Goal: Task Accomplishment & Management: Use online tool/utility

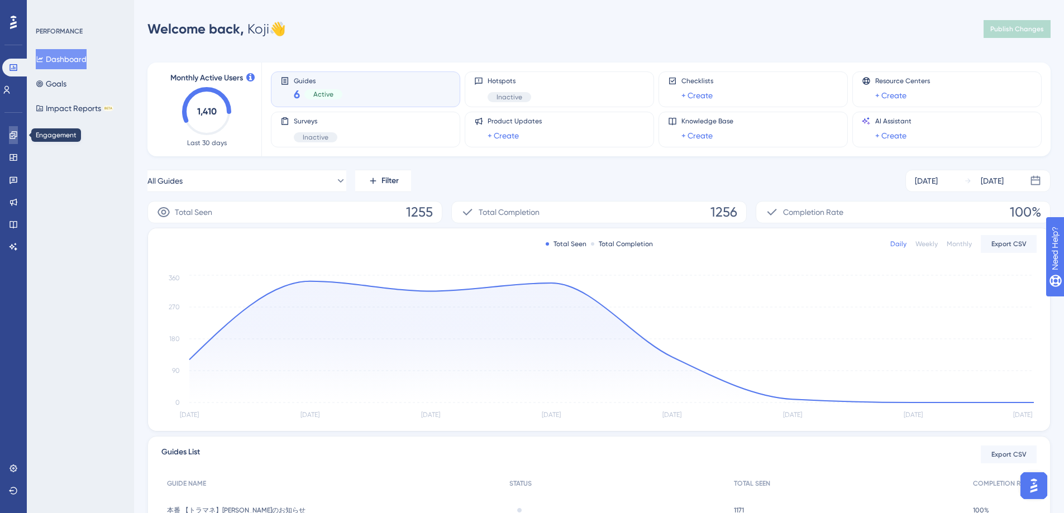
click at [11, 139] on icon at bounding box center [13, 135] width 9 height 9
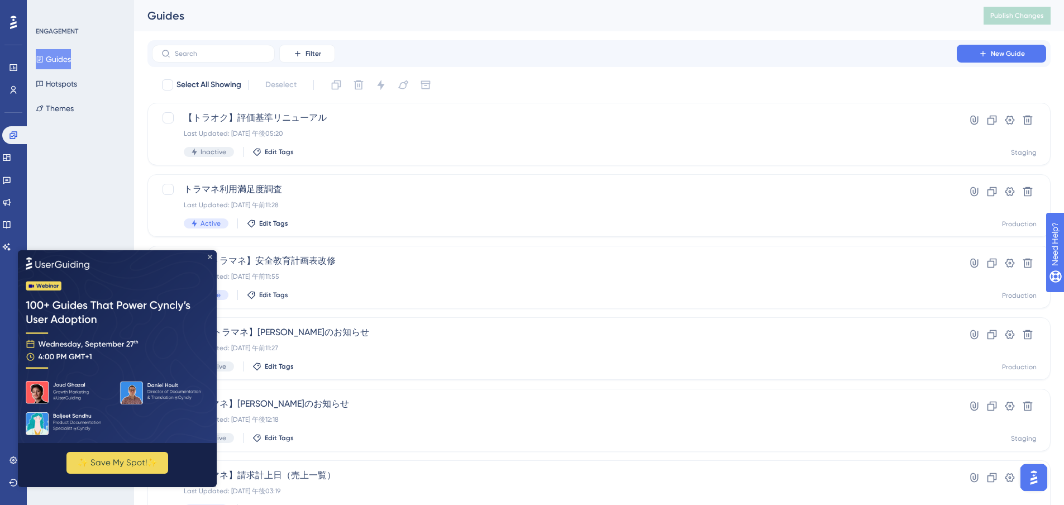
click at [212, 254] on icon "Close Preview" at bounding box center [210, 256] width 4 height 4
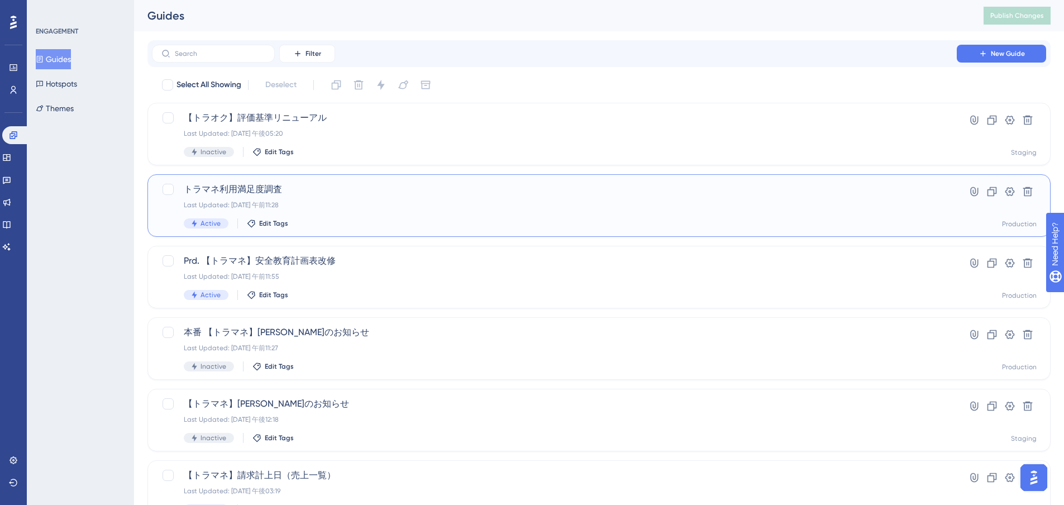
click at [277, 188] on span "トラマネ利用満足度調査" at bounding box center [554, 189] width 741 height 13
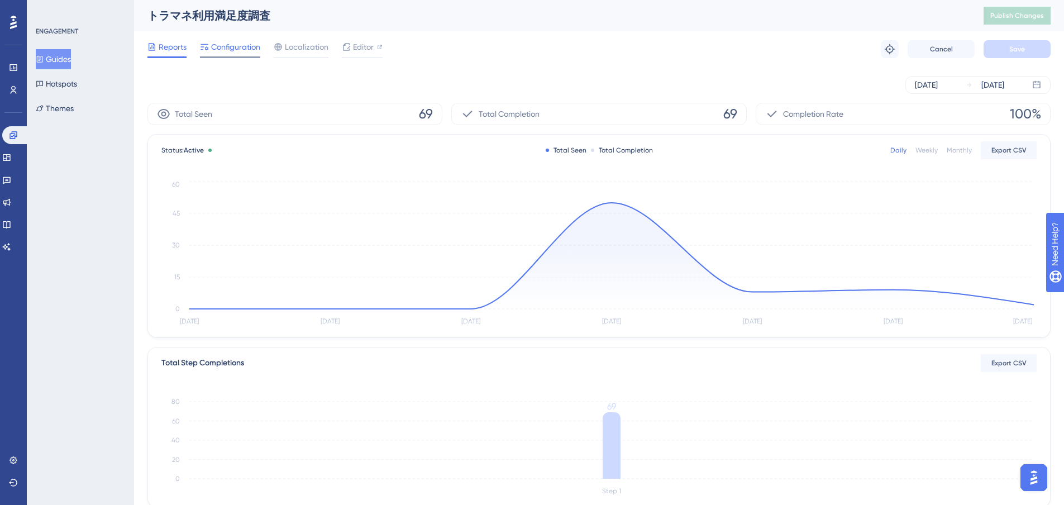
click at [238, 47] on span "Configuration" at bounding box center [235, 46] width 49 height 13
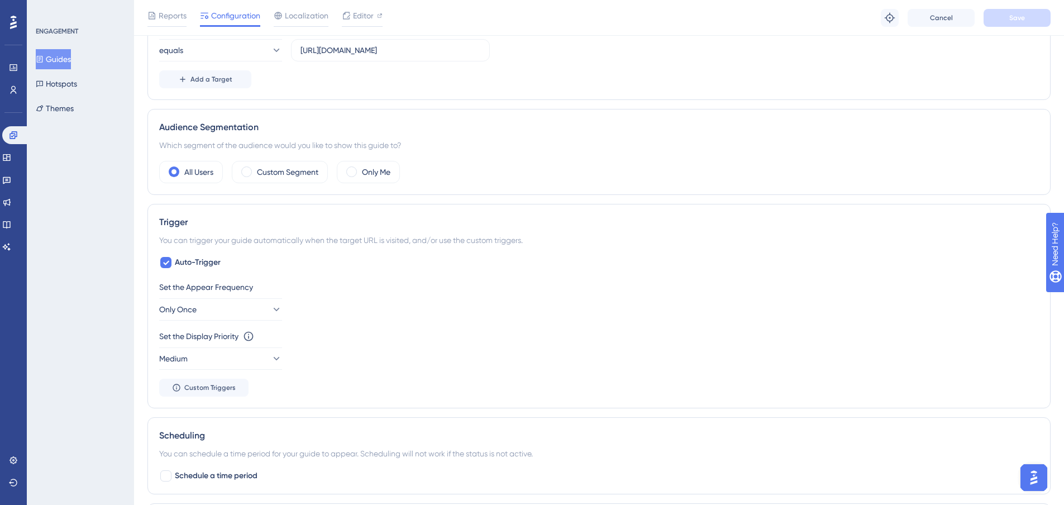
scroll to position [391, 0]
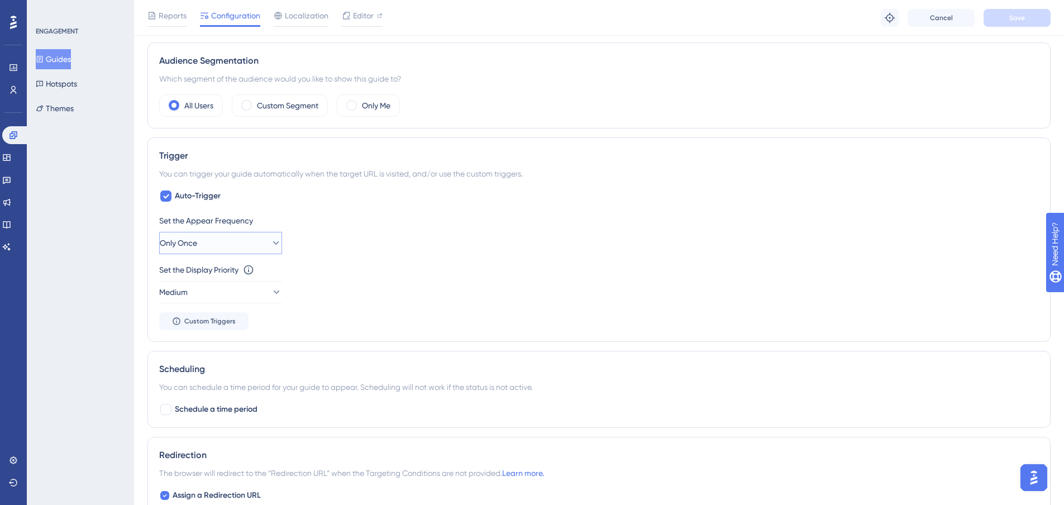
click at [210, 246] on button "Only Once" at bounding box center [220, 243] width 123 height 22
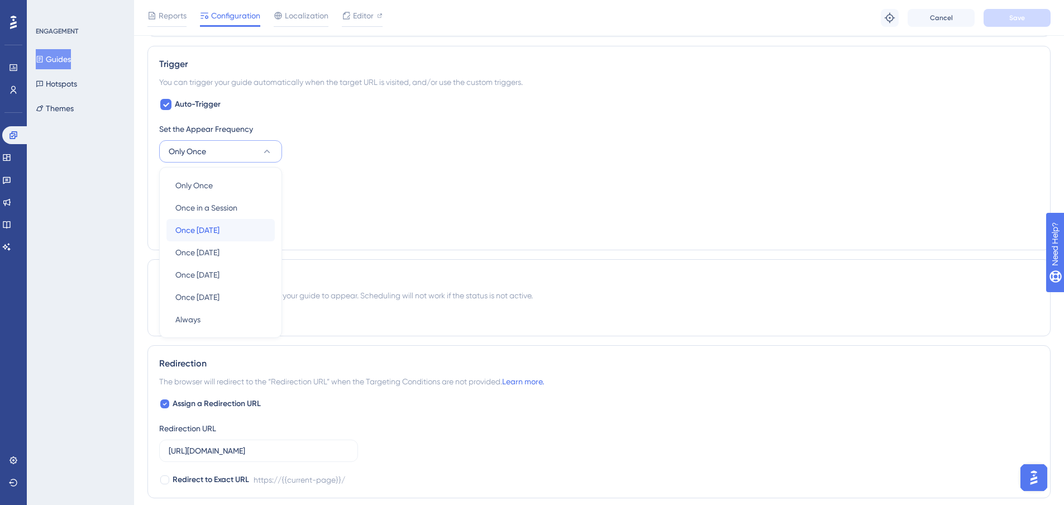
click at [201, 226] on span "Once [DATE]" at bounding box center [197, 229] width 44 height 13
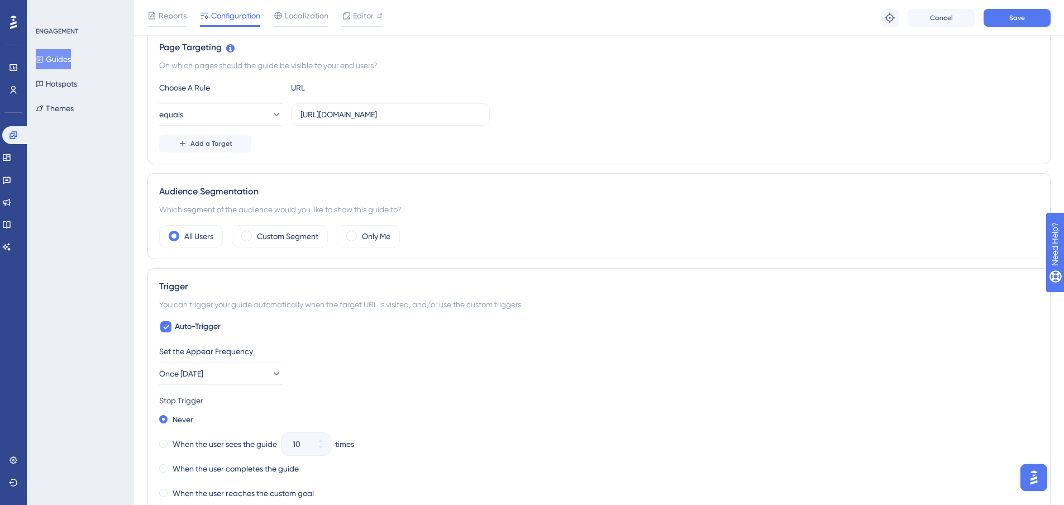
scroll to position [259, 0]
click at [299, 21] on span "Localization" at bounding box center [307, 15] width 44 height 13
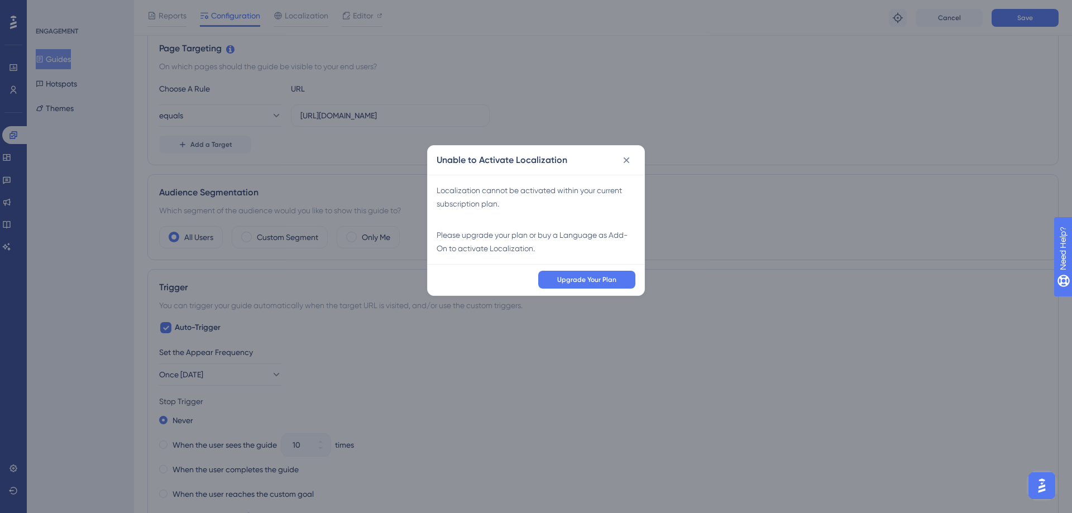
click at [365, 18] on div "Unable to Activate Localization Localization cannot be activated within your cu…" at bounding box center [536, 256] width 1072 height 513
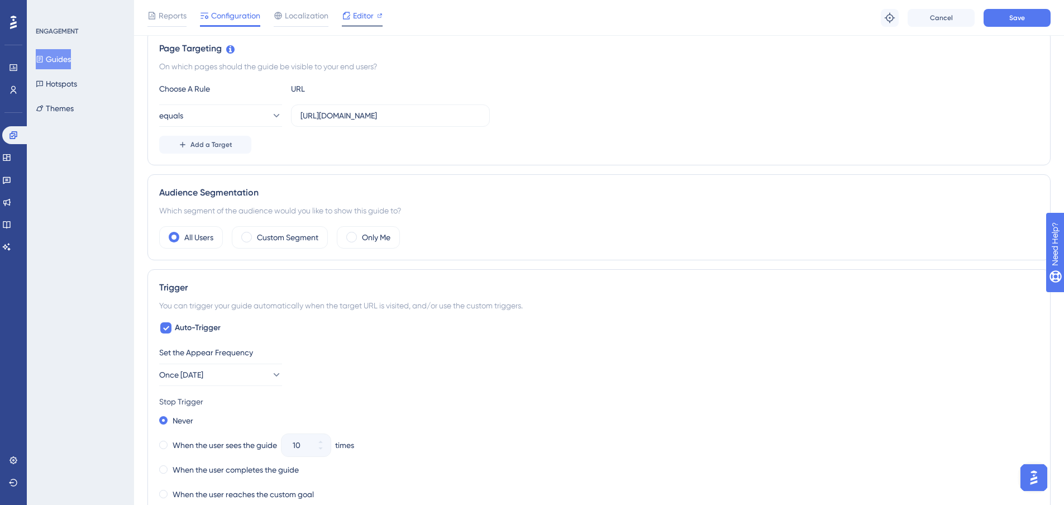
click at [355, 13] on span "Editor" at bounding box center [363, 15] width 21 height 13
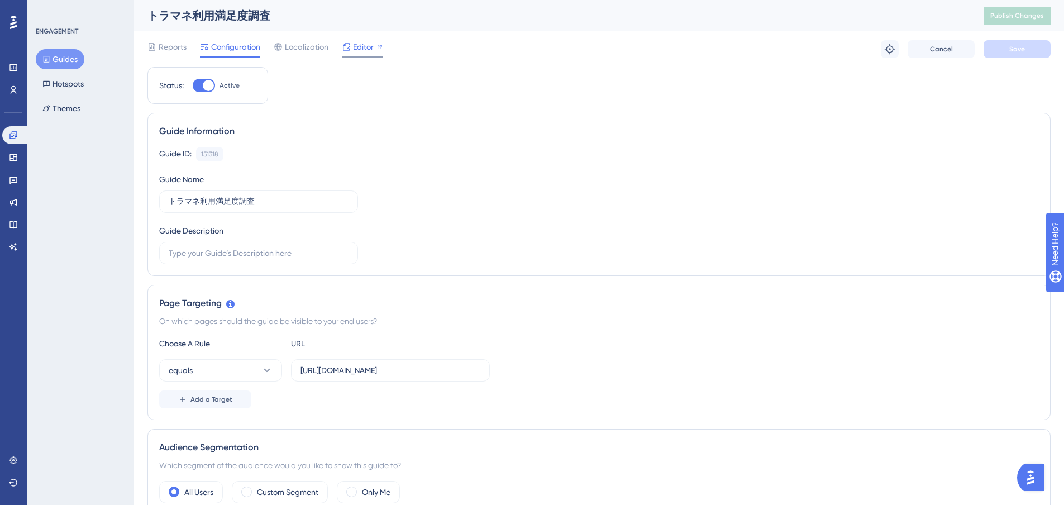
click at [362, 49] on span "Editor" at bounding box center [363, 46] width 21 height 13
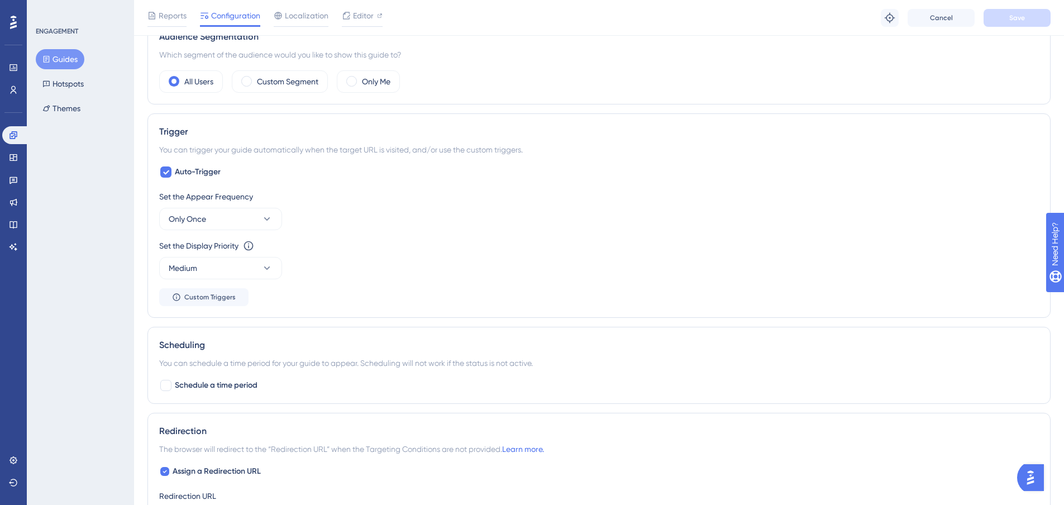
scroll to position [447, 0]
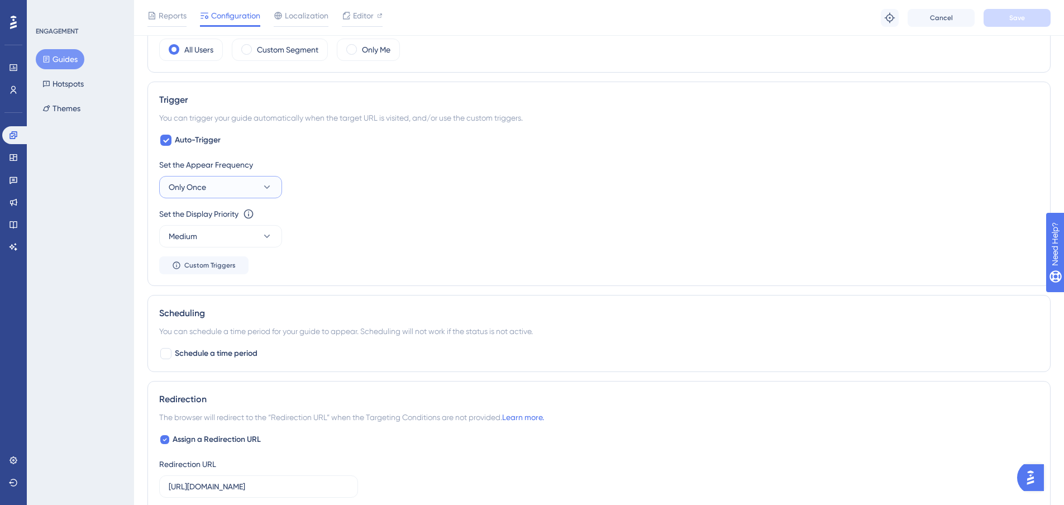
click at [229, 186] on button "Only Once" at bounding box center [220, 187] width 123 height 22
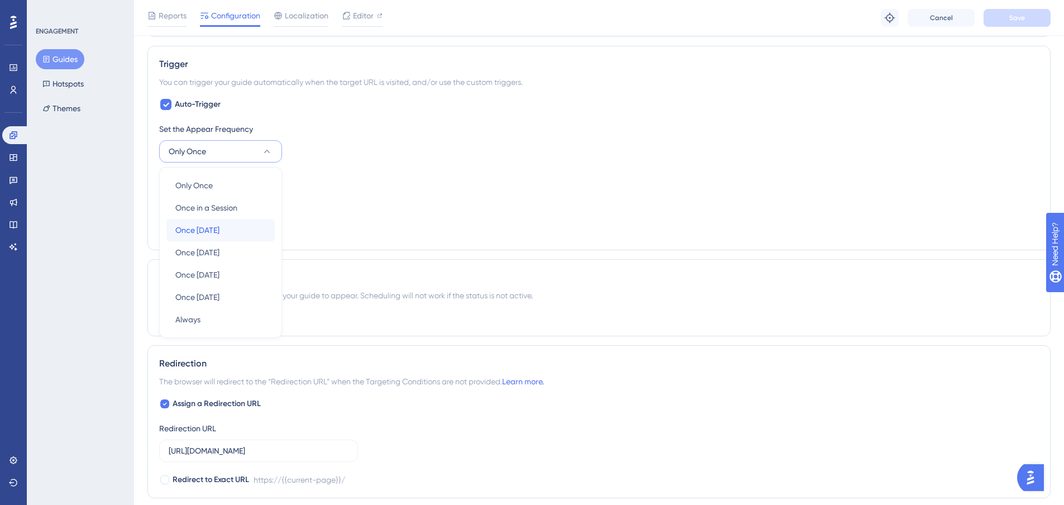
click at [194, 227] on span "Once [DATE]" at bounding box center [197, 229] width 44 height 13
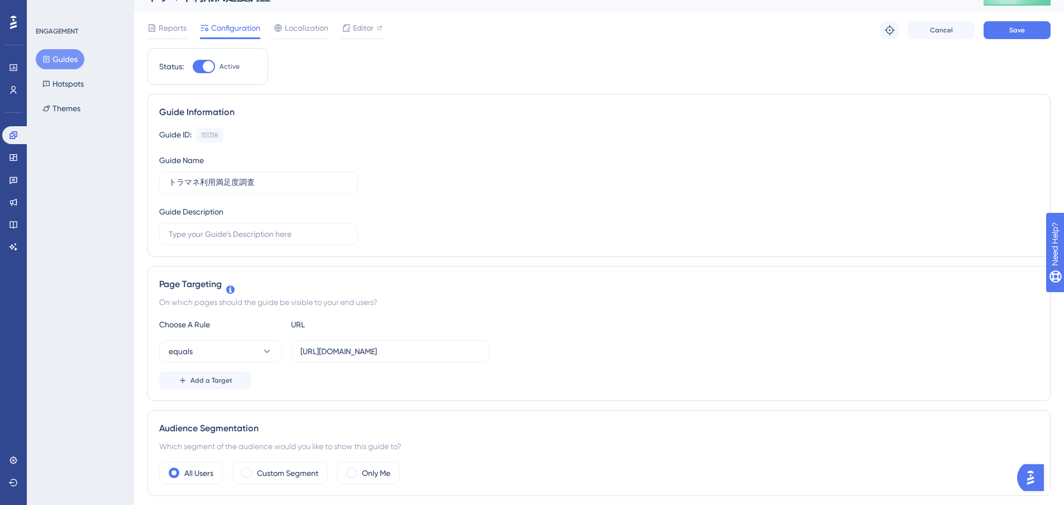
scroll to position [0, 0]
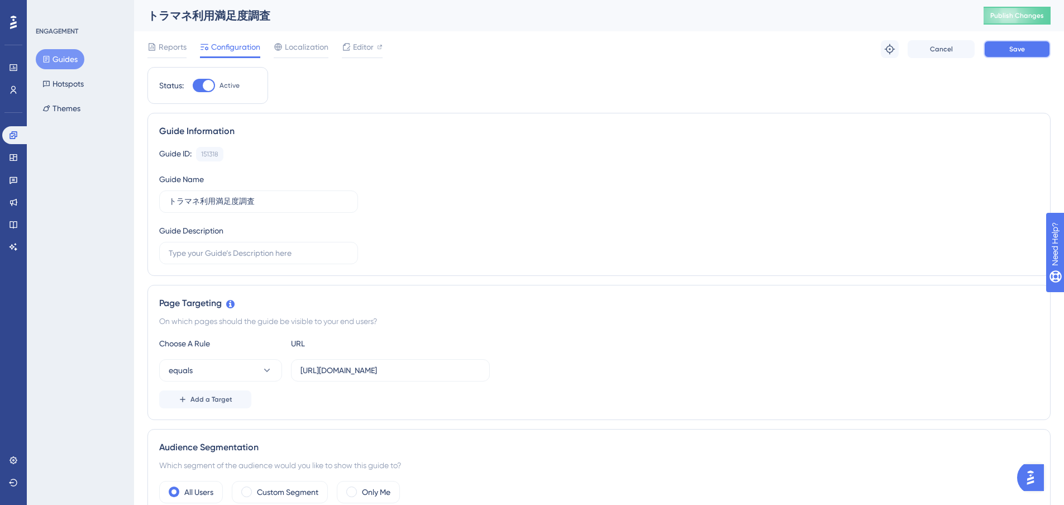
click at [1037, 51] on button "Save" at bounding box center [1016, 49] width 67 height 18
click at [1022, 18] on span "Publish Changes" at bounding box center [1017, 15] width 54 height 9
